Goal: Check status: Check status

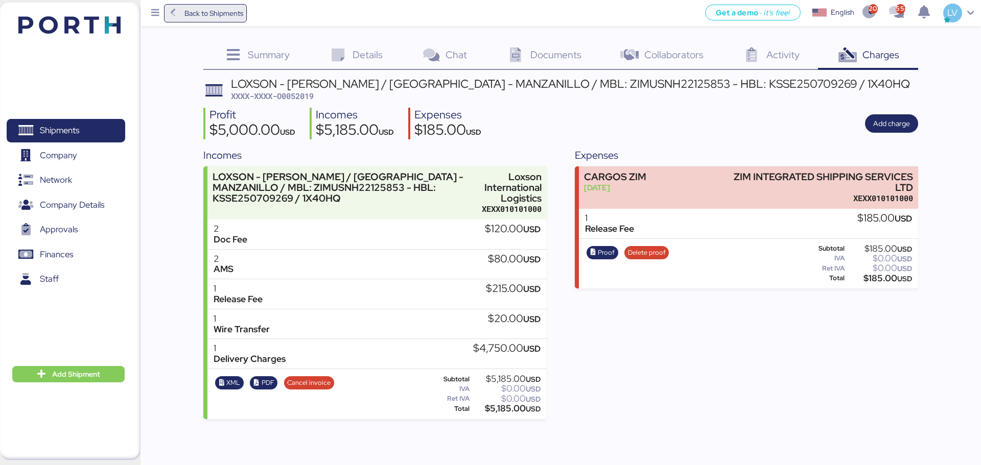
click at [225, 15] on span "Back to Shipments" at bounding box center [213, 13] width 59 height 12
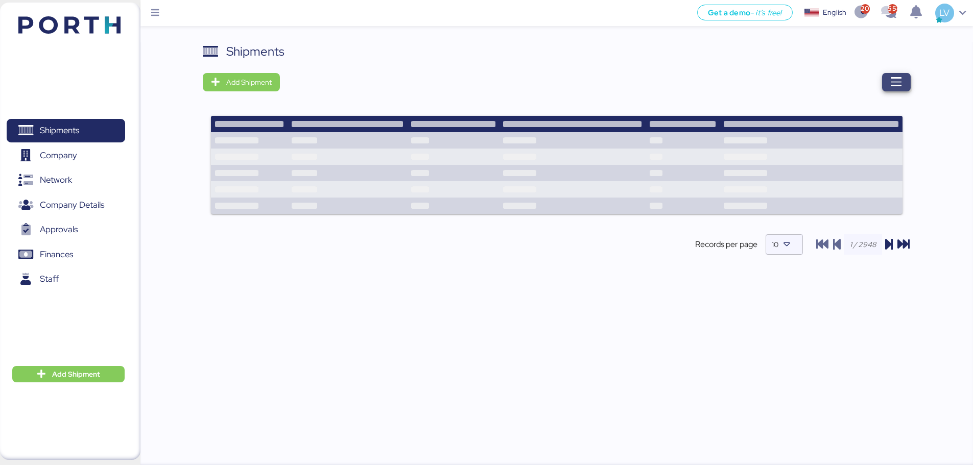
click at [893, 87] on icon "button" at bounding box center [896, 82] width 12 height 12
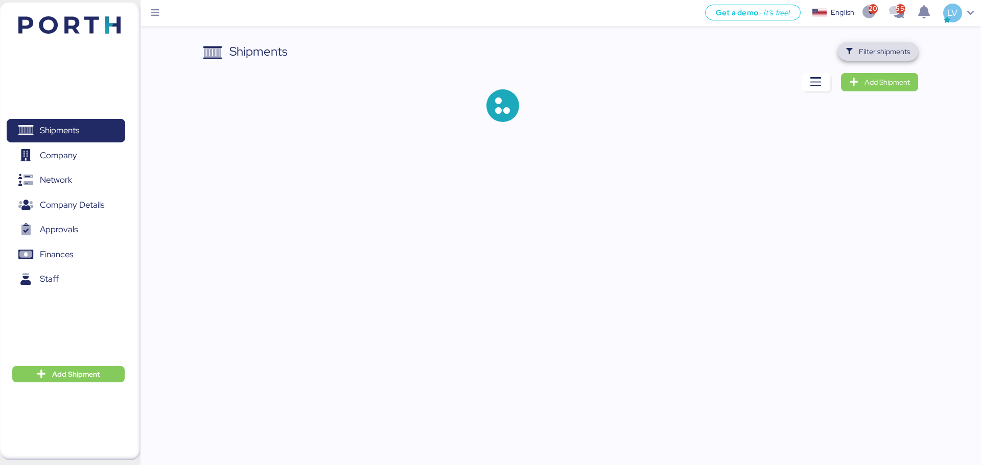
click at [879, 45] on span "Filter shipments" at bounding box center [884, 51] width 51 height 12
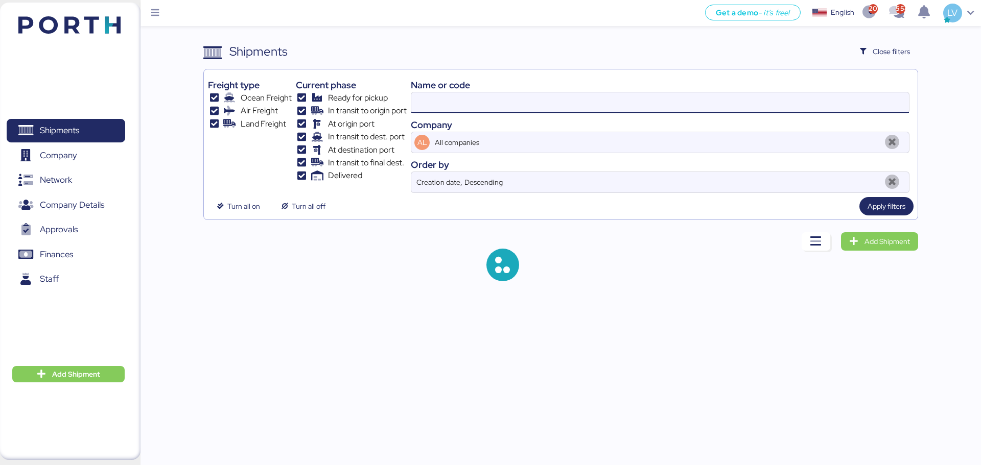
click at [812, 92] on input at bounding box center [660, 102] width 498 height 20
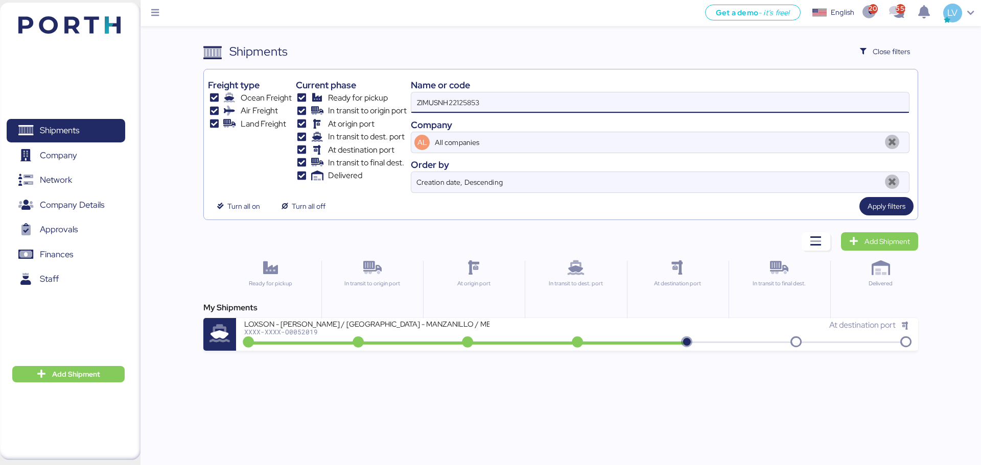
drag, startPoint x: 812, startPoint y: 92, endPoint x: 602, endPoint y: 105, distance: 209.8
click at [602, 105] on input "ZIMUSNH22125853" at bounding box center [660, 102] width 498 height 20
type input "51932"
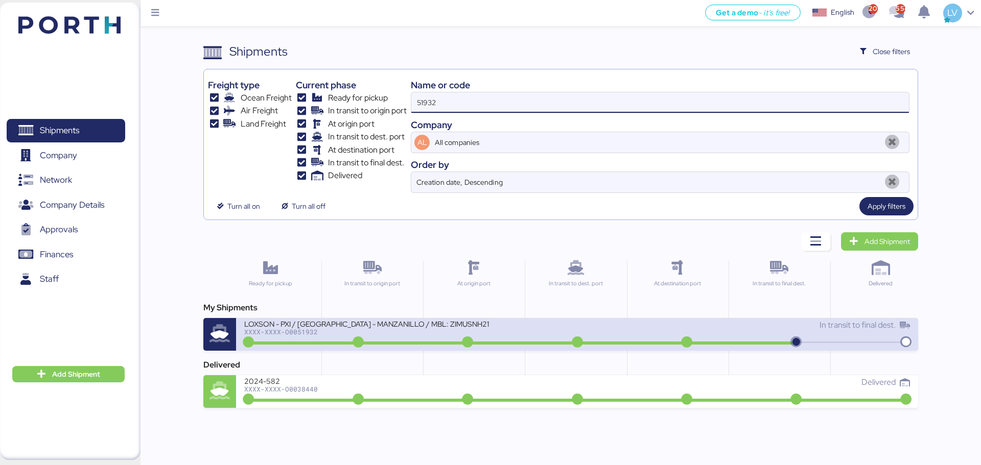
click at [349, 319] on div "LOXSON - PXI / [GEOGRAPHIC_DATA] - MANZANILLO / MBL: ZIMUSNH21165957 - HBL: CSS…" at bounding box center [366, 323] width 245 height 9
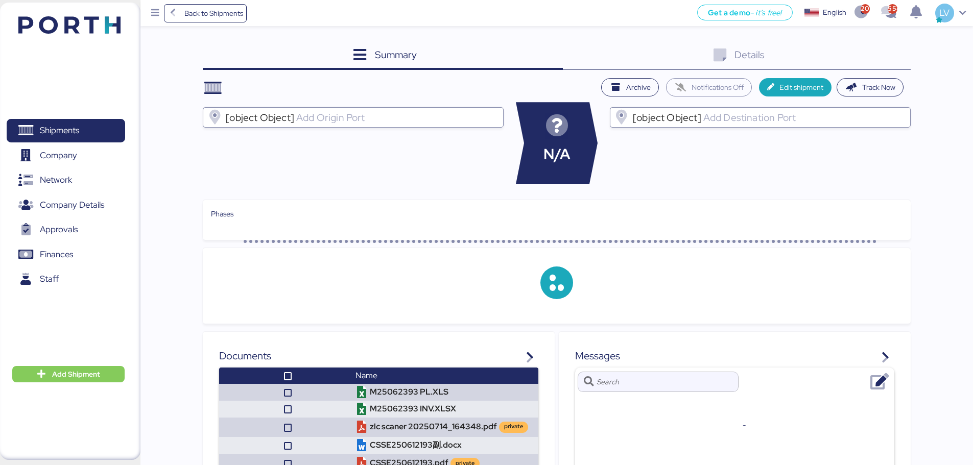
click at [887, 64] on div "Details 0" at bounding box center [737, 56] width 348 height 28
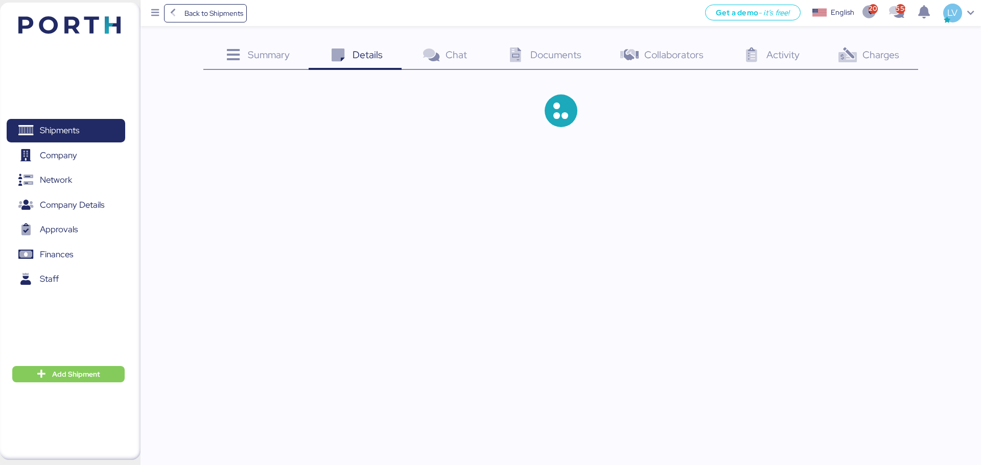
click at [885, 62] on div "Charges 0" at bounding box center [868, 56] width 100 height 28
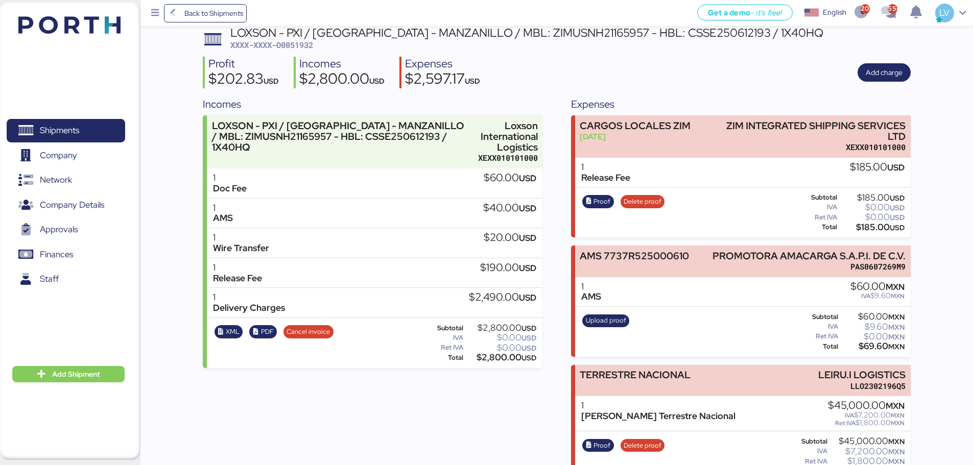
scroll to position [53, 0]
